Goal: Task Accomplishment & Management: Manage account settings

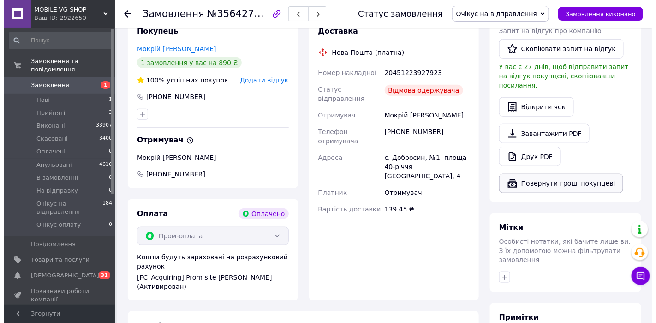
scroll to position [154, 0]
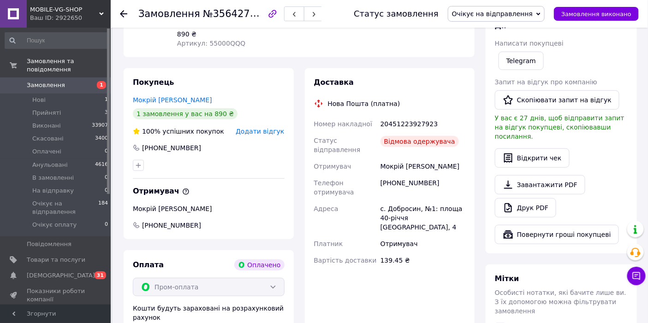
click at [486, 18] on span "Очікує на відправлення" at bounding box center [496, 14] width 97 height 16
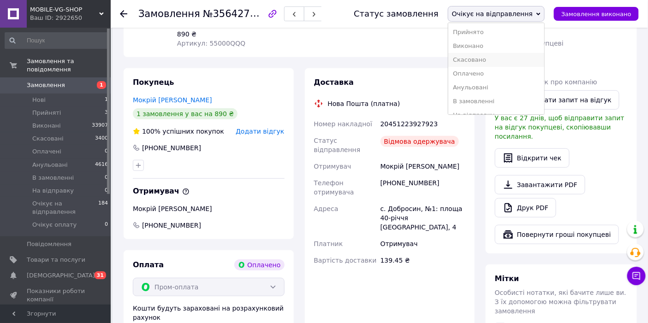
click at [499, 59] on li "Скасовано" at bounding box center [496, 60] width 96 height 14
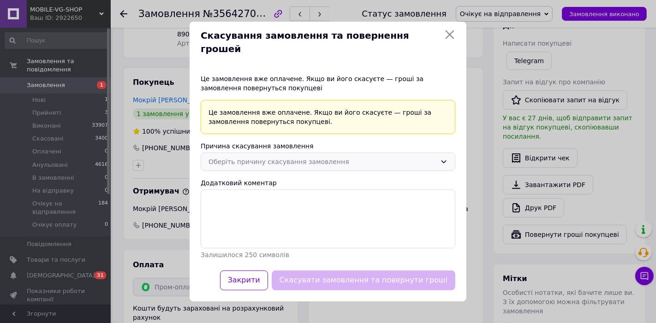
click at [270, 160] on div "Оберіть причину скасування замовлення" at bounding box center [322, 162] width 228 height 10
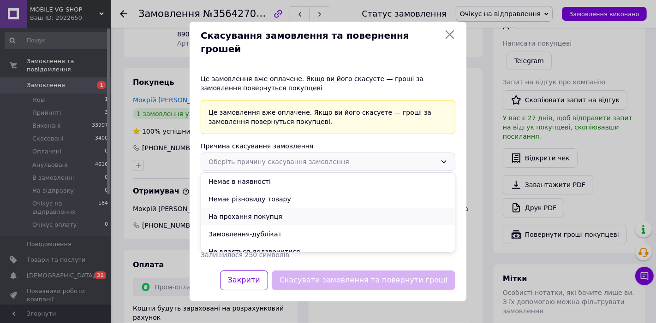
click at [289, 211] on li "На прохання покупця" at bounding box center [328, 217] width 254 height 18
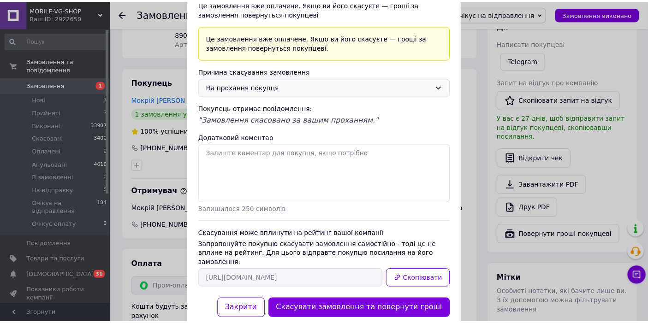
scroll to position [71, 0]
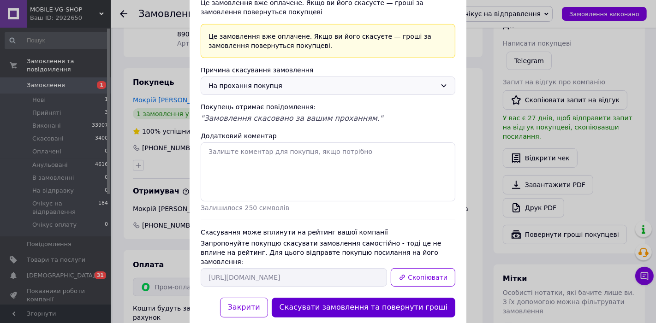
click at [406, 298] on button "Скасувати замовлення та повернути гроші" at bounding box center [364, 308] width 184 height 20
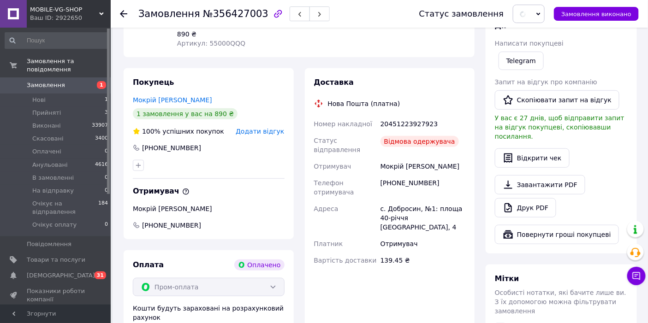
click at [66, 81] on span "Замовлення" at bounding box center [56, 85] width 59 height 8
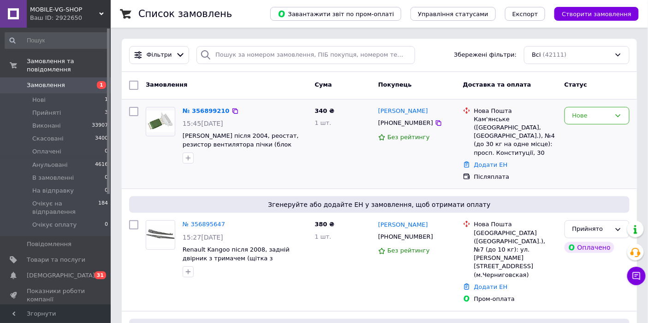
click at [389, 107] on div "[PERSON_NAME]" at bounding box center [403, 111] width 52 height 11
click at [397, 113] on link "[PERSON_NAME]" at bounding box center [403, 111] width 50 height 9
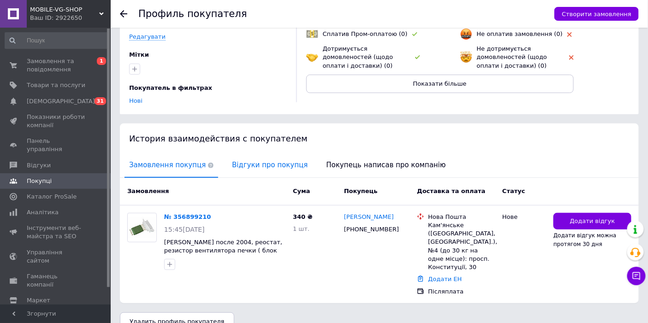
click at [260, 159] on span "Відгуки про покупця" at bounding box center [269, 166] width 85 height 24
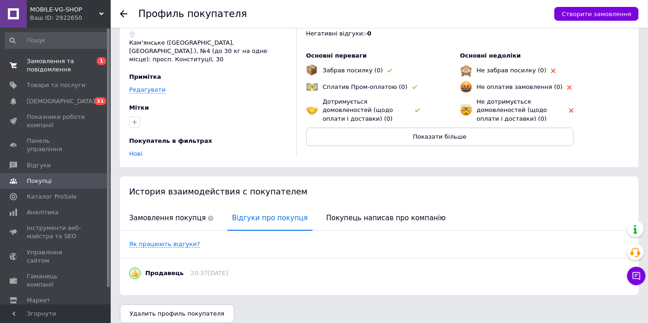
click at [38, 68] on span "Замовлення та повідомлення" at bounding box center [56, 65] width 59 height 17
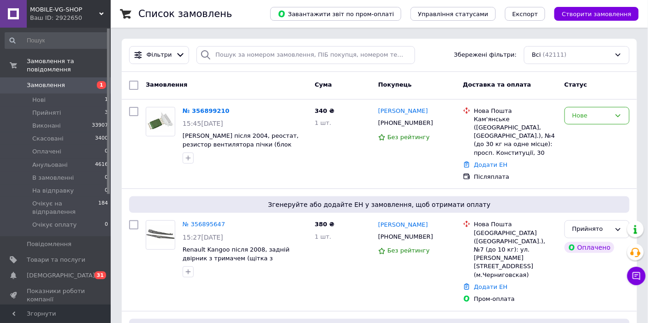
click at [67, 81] on span "Замовлення" at bounding box center [56, 85] width 59 height 8
click at [77, 268] on link "Сповіщення 0 31" at bounding box center [56, 276] width 113 height 16
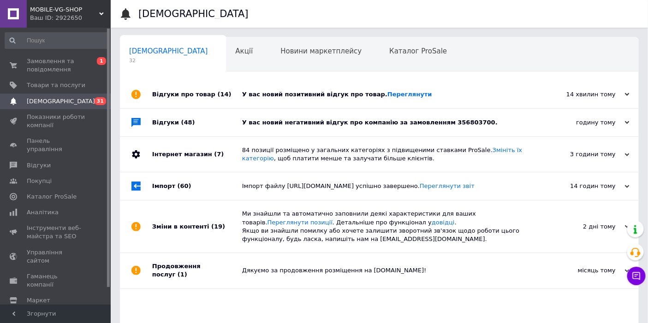
click at [406, 127] on div "У вас новий негативний відгук про компанію за замовленням 356803700." at bounding box center [389, 123] width 295 height 8
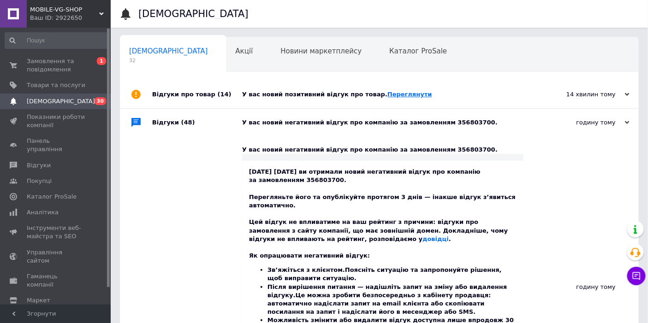
click at [397, 95] on link "Переглянути" at bounding box center [409, 94] width 45 height 7
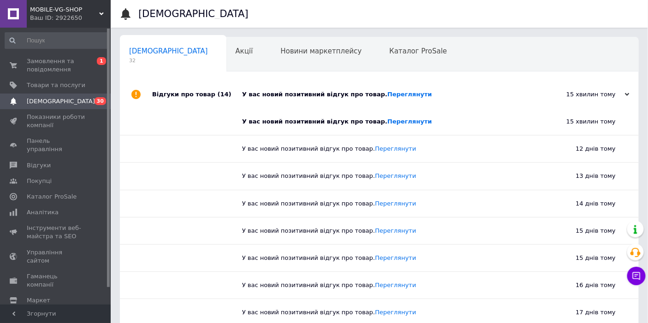
click at [551, 89] on div "15 хвилин тому 12.08.2025" at bounding box center [587, 95] width 101 height 28
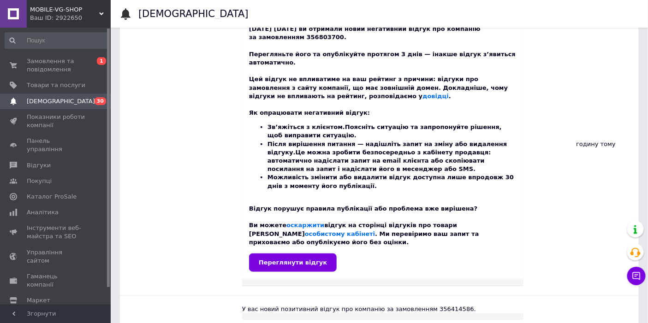
scroll to position [154, 0]
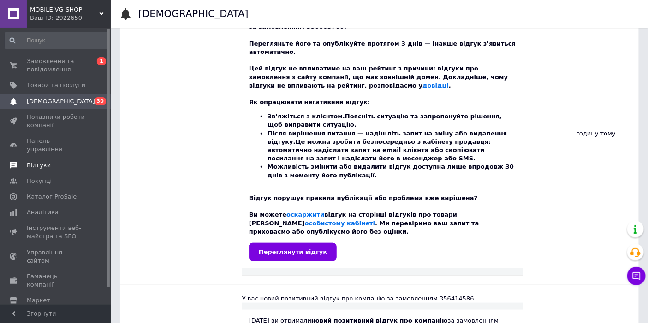
click at [47, 161] on span "Відгуки" at bounding box center [56, 165] width 59 height 8
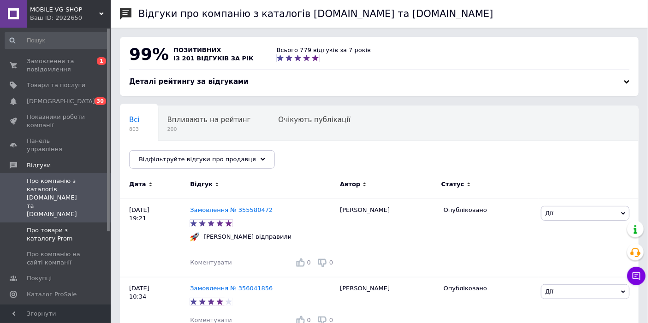
drag, startPoint x: 58, startPoint y: 213, endPoint x: 66, endPoint y: 210, distance: 8.3
click at [58, 226] on span "Про товари з каталогу Prom" at bounding box center [56, 234] width 59 height 17
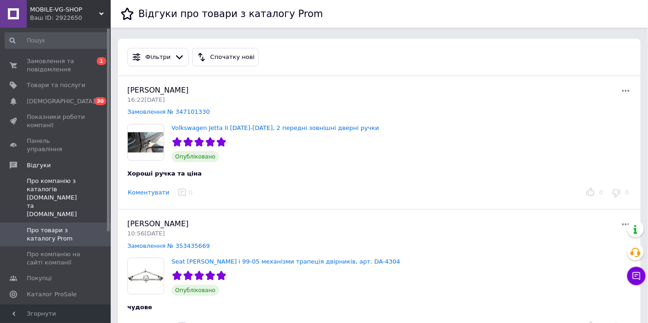
click at [86, 184] on span at bounding box center [97, 198] width 25 height 42
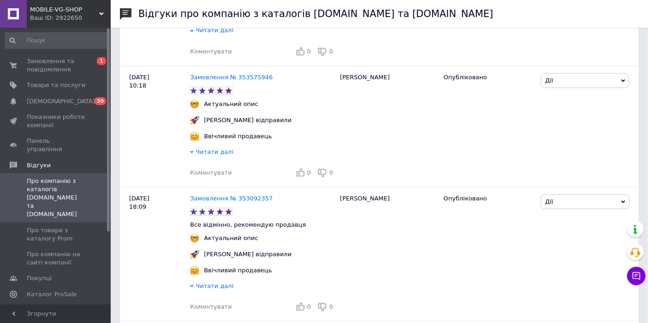
scroll to position [1537, 0]
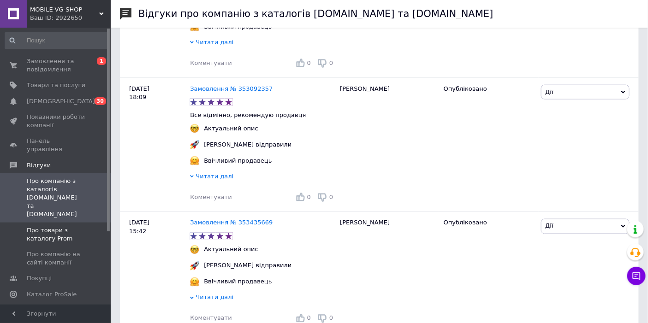
click at [63, 226] on span "Про товари з каталогу Prom" at bounding box center [56, 234] width 59 height 17
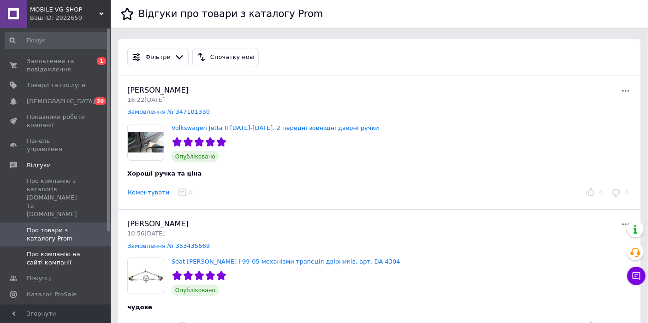
click at [67, 250] on span "Про компанію на сайті компанії" at bounding box center [56, 258] width 59 height 17
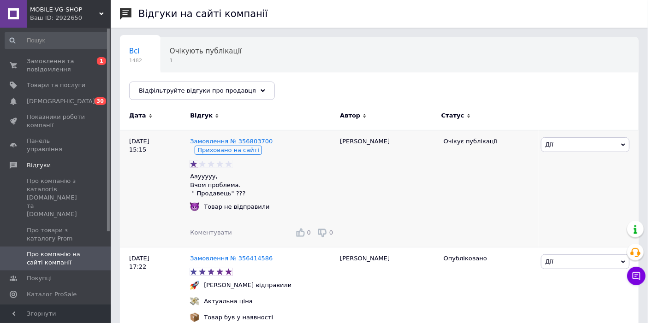
scroll to position [51, 0]
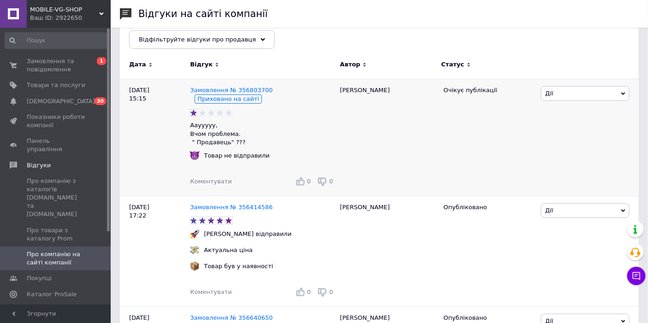
click at [585, 95] on span "Дії" at bounding box center [585, 93] width 89 height 15
click at [402, 140] on div "Василь" at bounding box center [387, 138] width 104 height 118
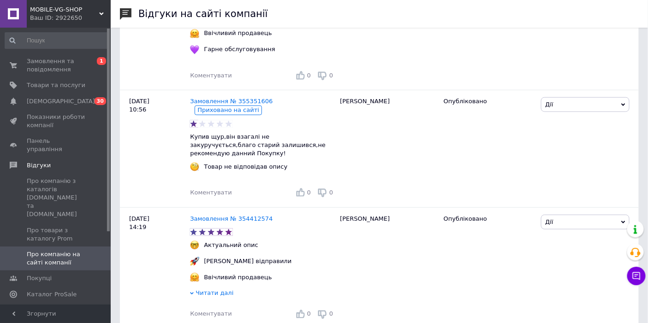
scroll to position [1434, 0]
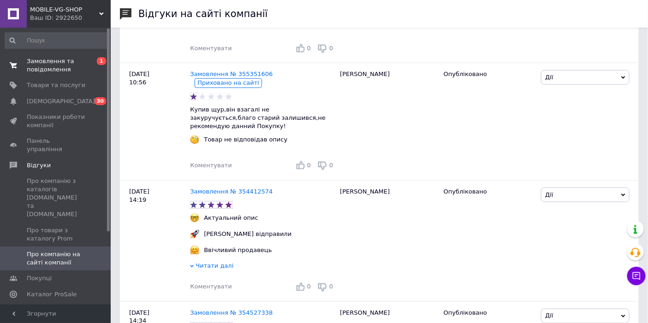
click at [76, 65] on span "Замовлення та повідомлення" at bounding box center [56, 65] width 59 height 17
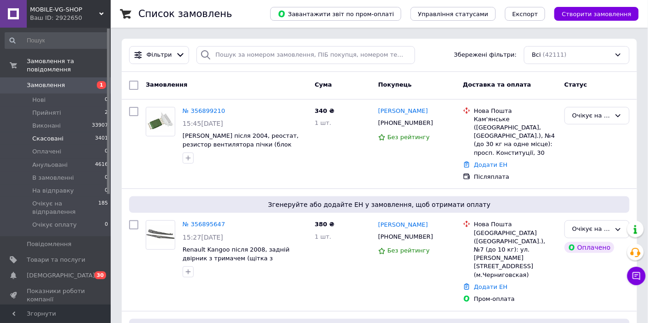
drag, startPoint x: 37, startPoint y: 130, endPoint x: 62, endPoint y: 131, distance: 25.4
click at [37, 135] on span "Скасовані" at bounding box center [47, 139] width 31 height 8
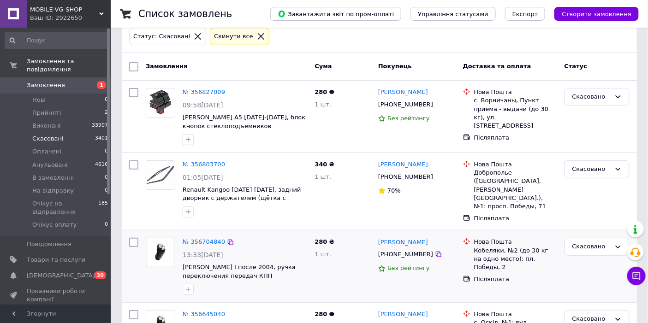
scroll to position [51, 0]
click at [402, 168] on link "Василь Мозоль" at bounding box center [403, 165] width 50 height 9
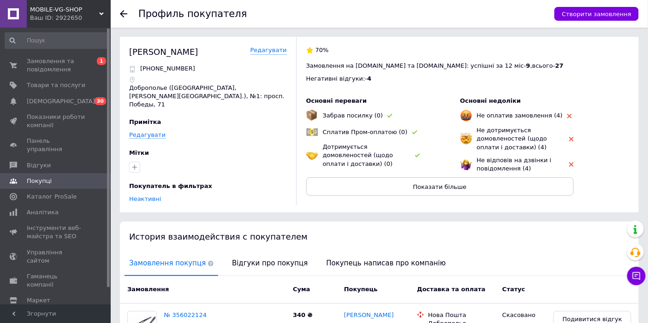
scroll to position [154, 0]
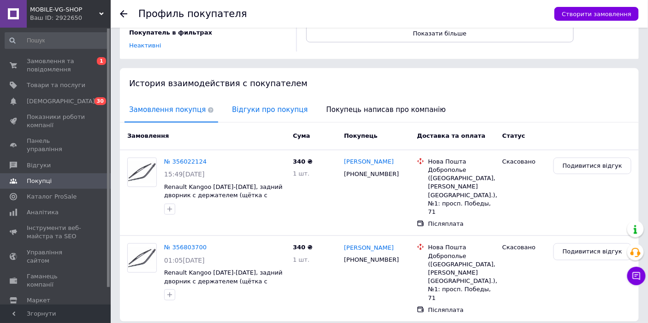
click at [248, 101] on span "Відгуки про покупця" at bounding box center [269, 110] width 85 height 24
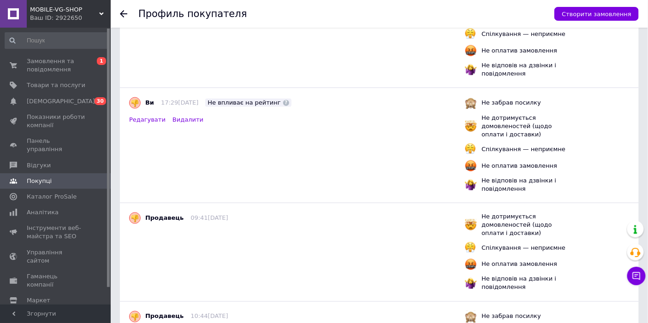
scroll to position [326, 0]
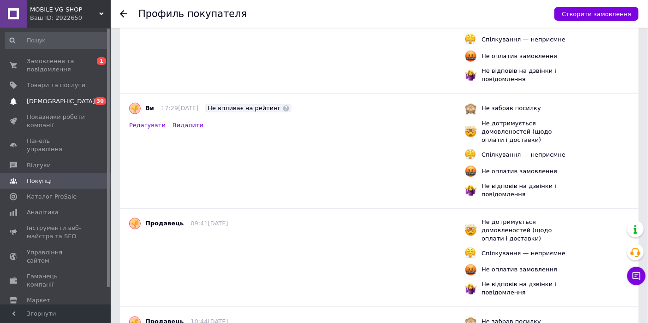
click at [37, 99] on span "[DEMOGRAPHIC_DATA]" at bounding box center [61, 101] width 68 height 8
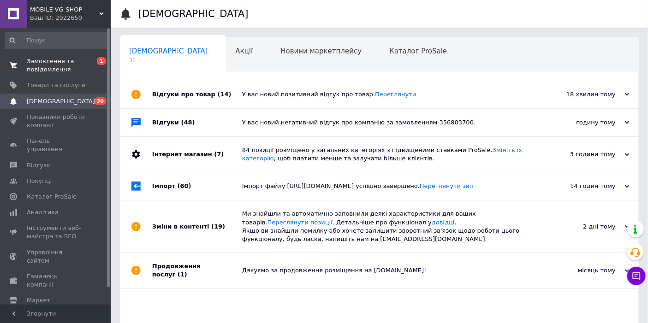
click at [79, 67] on span "Замовлення та повідомлення" at bounding box center [56, 65] width 59 height 17
